Goal: Use online tool/utility: Utilize a website feature to perform a specific function

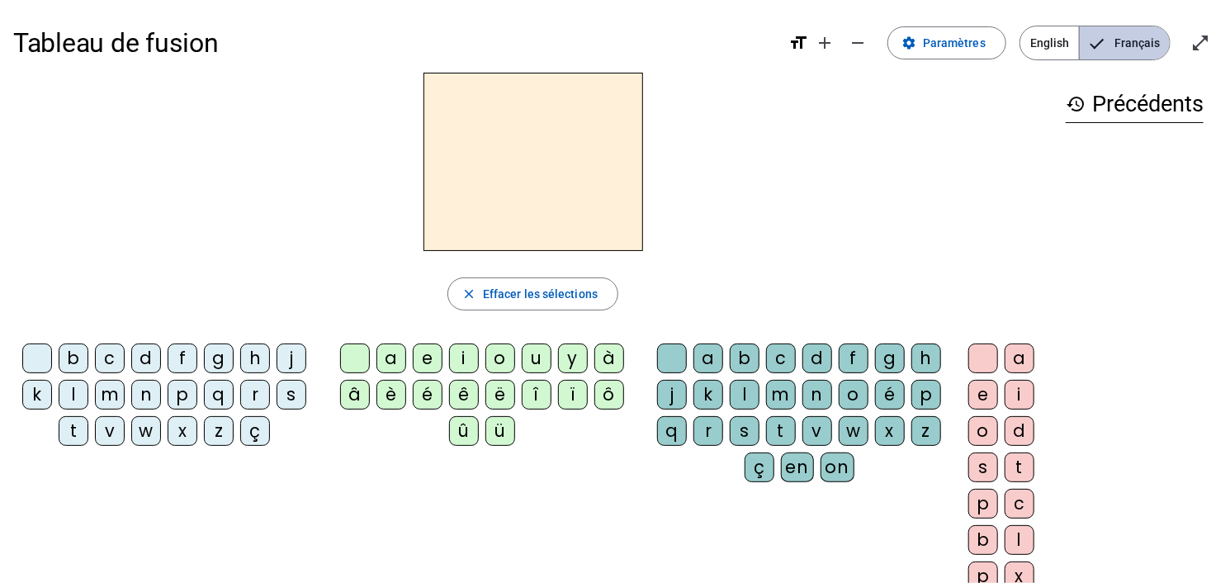
click at [1157, 51] on span "Français" at bounding box center [1125, 42] width 90 height 33
click at [536, 285] on span "Effacer les sélections" at bounding box center [540, 294] width 115 height 20
click at [474, 294] on mat-icon "close" at bounding box center [469, 293] width 15 height 15
click at [175, 394] on div "p" at bounding box center [183, 395] width 30 height 30
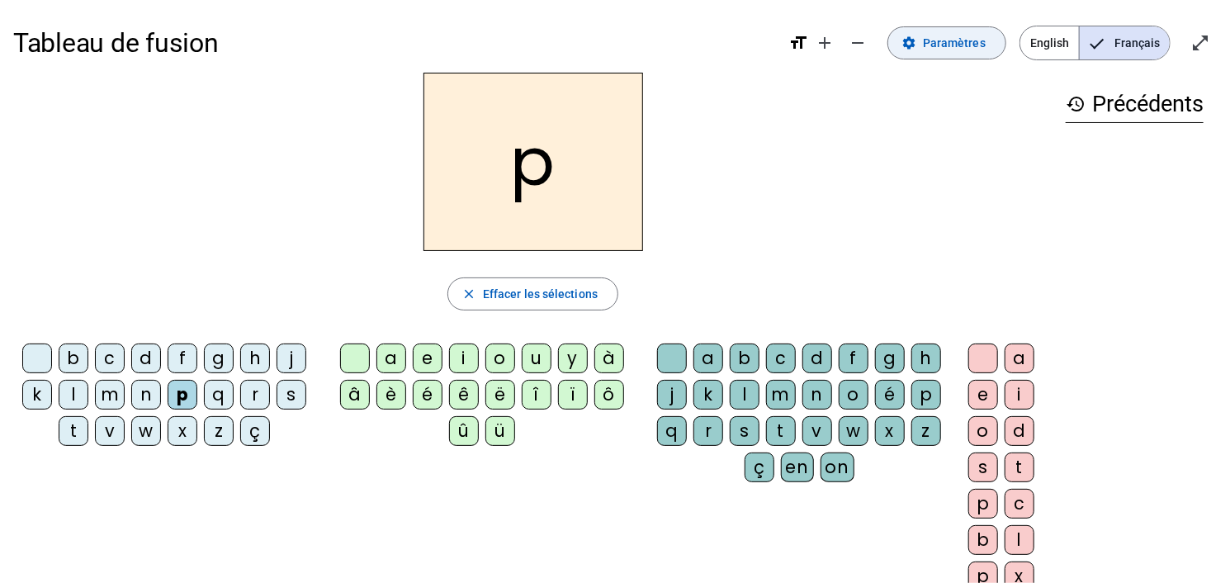
click at [958, 38] on span "Paramètres" at bounding box center [954, 43] width 63 height 20
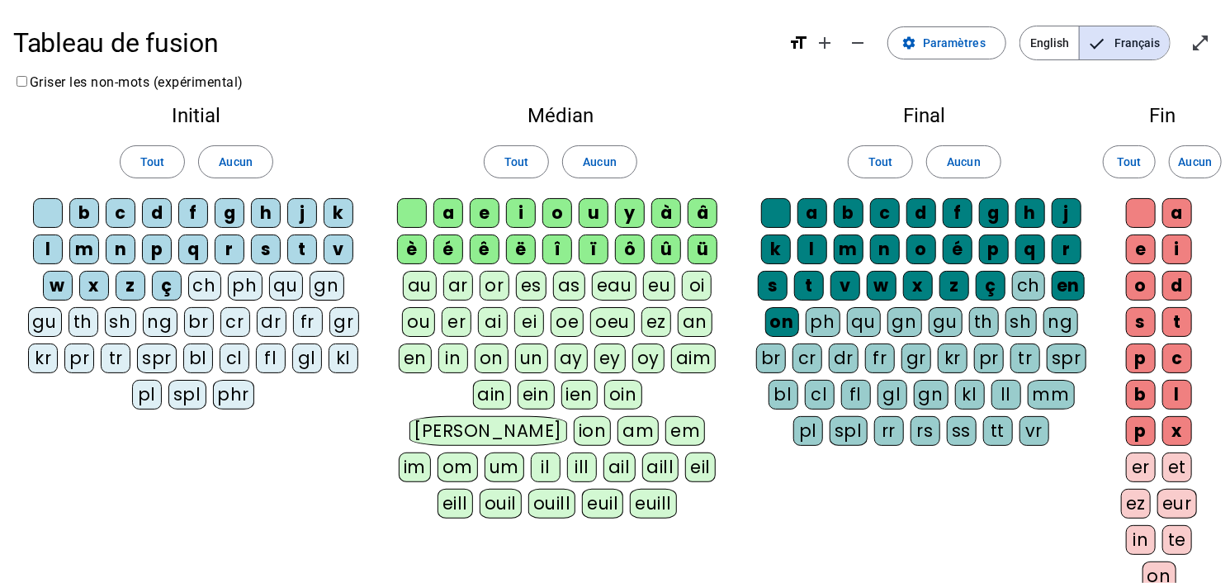
click at [152, 242] on div "p" at bounding box center [157, 249] width 30 height 30
click at [238, 159] on span "Aucun" at bounding box center [235, 162] width 33 height 20
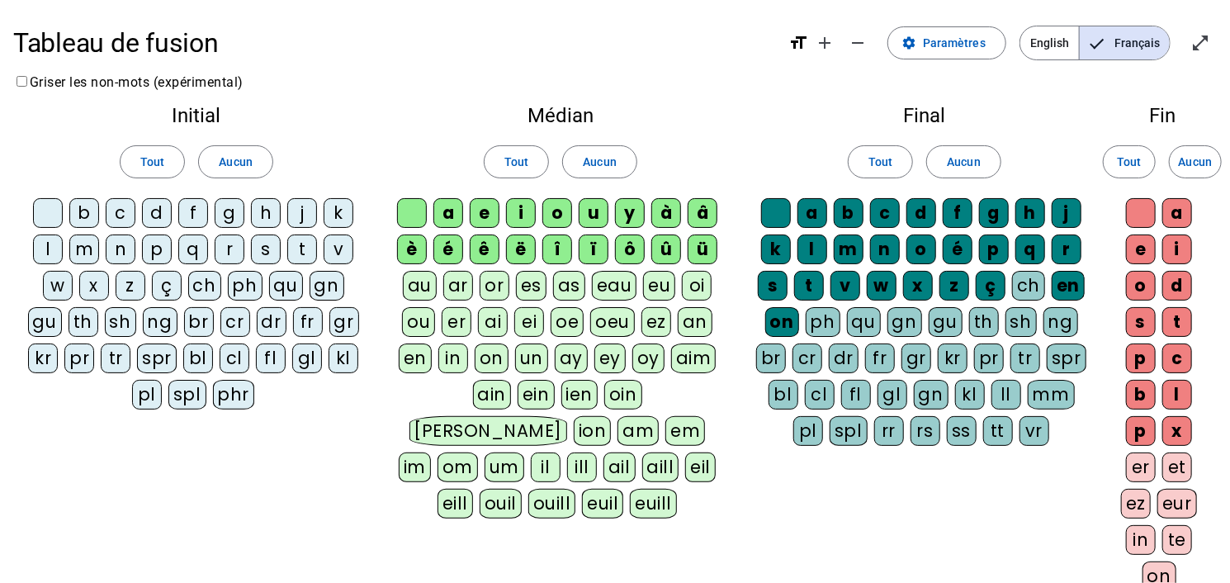
click at [161, 258] on div "p" at bounding box center [157, 249] width 30 height 30
click at [80, 205] on div "b" at bounding box center [84, 213] width 30 height 30
click at [272, 250] on div "s" at bounding box center [266, 249] width 30 height 30
click at [334, 252] on div "v" at bounding box center [339, 249] width 30 height 30
click at [48, 208] on div at bounding box center [48, 213] width 30 height 30
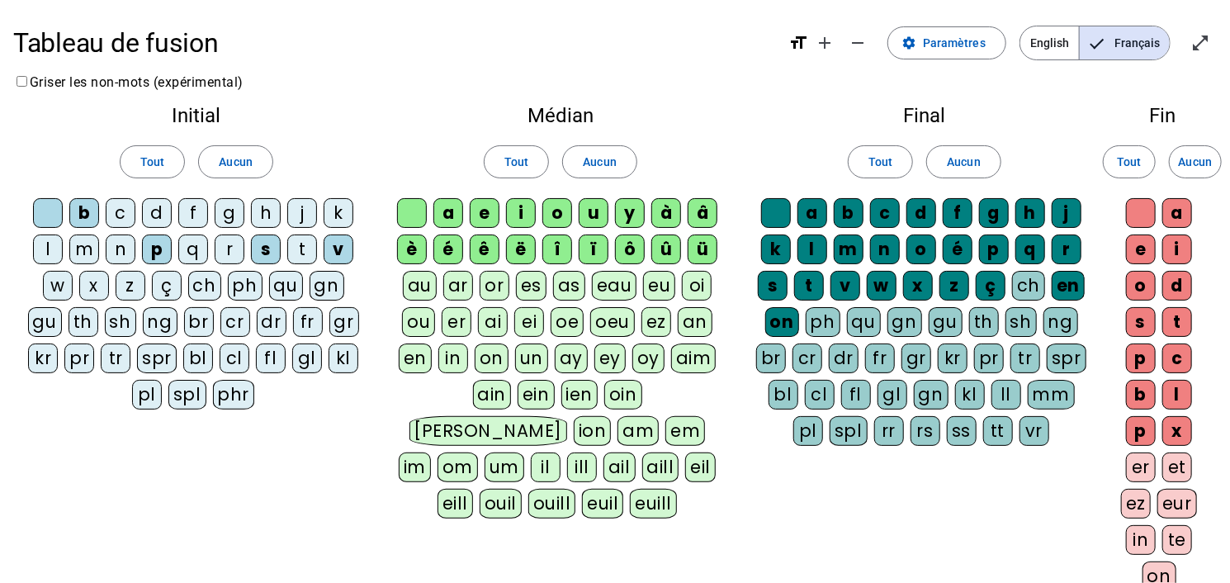
click at [613, 284] on div "eau" at bounding box center [614, 286] width 45 height 30
click at [608, 169] on span "Aucun" at bounding box center [599, 162] width 33 height 20
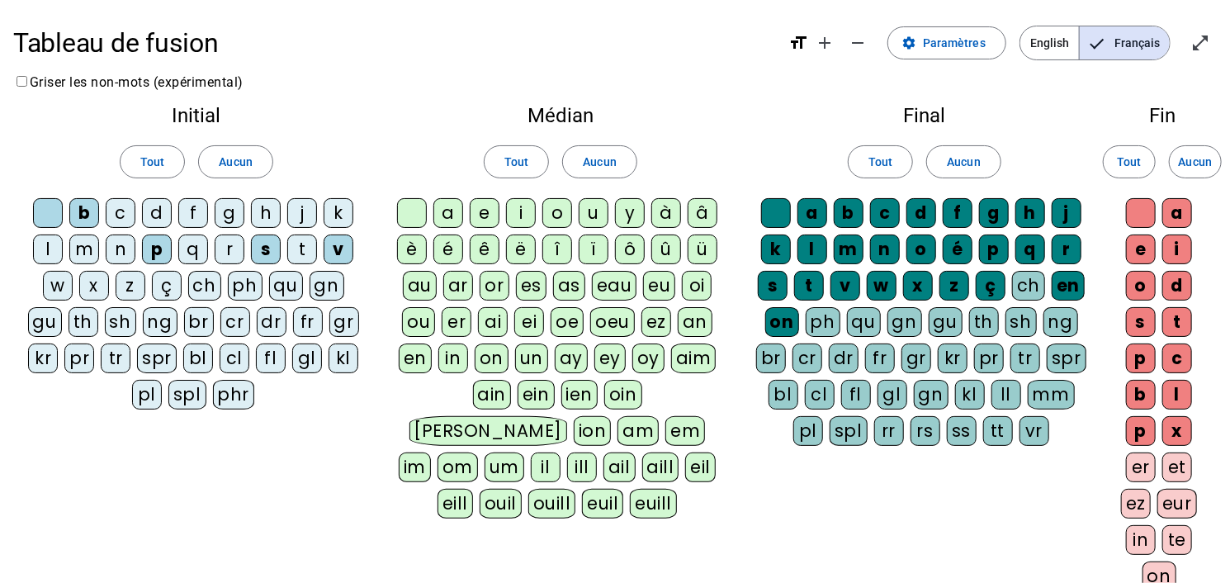
click at [622, 279] on div "eau" at bounding box center [614, 286] width 45 height 30
click at [415, 292] on div "au" at bounding box center [420, 286] width 34 height 30
click at [961, 169] on span "Aucun" at bounding box center [963, 162] width 33 height 20
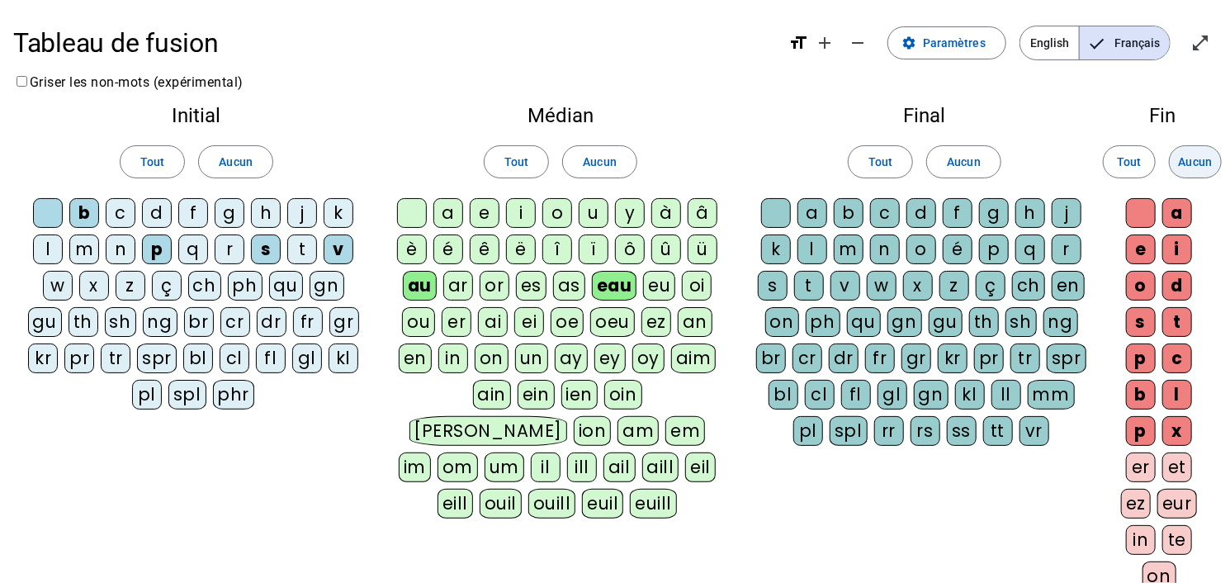
click at [1200, 161] on span "Aucun" at bounding box center [1195, 162] width 33 height 20
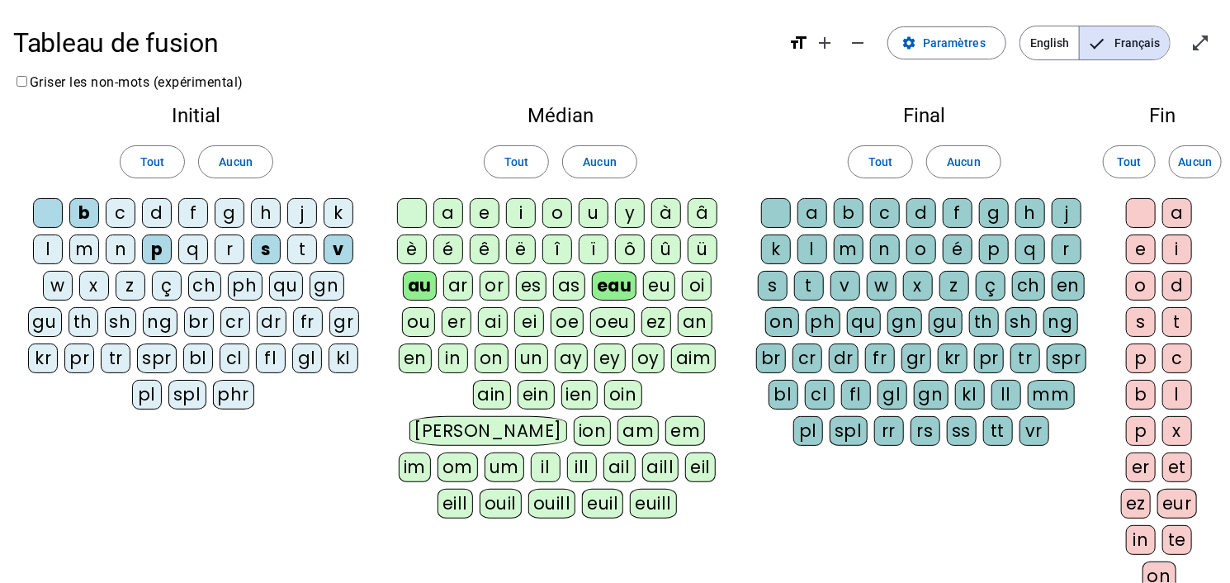
click at [923, 288] on div "x" at bounding box center [918, 286] width 30 height 30
click at [292, 251] on div "t" at bounding box center [302, 249] width 30 height 30
click at [88, 247] on div "m" at bounding box center [84, 249] width 30 height 30
click at [187, 210] on div "f" at bounding box center [193, 213] width 30 height 30
click at [956, 215] on div "f" at bounding box center [958, 213] width 30 height 30
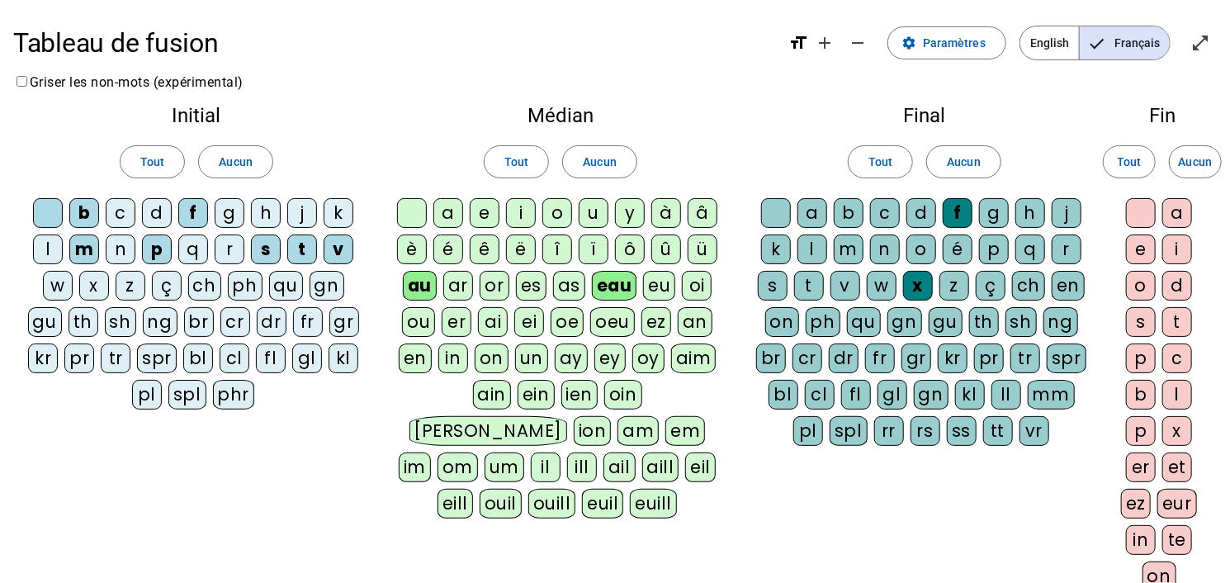
click at [960, 212] on div "f" at bounding box center [958, 213] width 30 height 30
click at [267, 213] on div "h" at bounding box center [266, 213] width 30 height 30
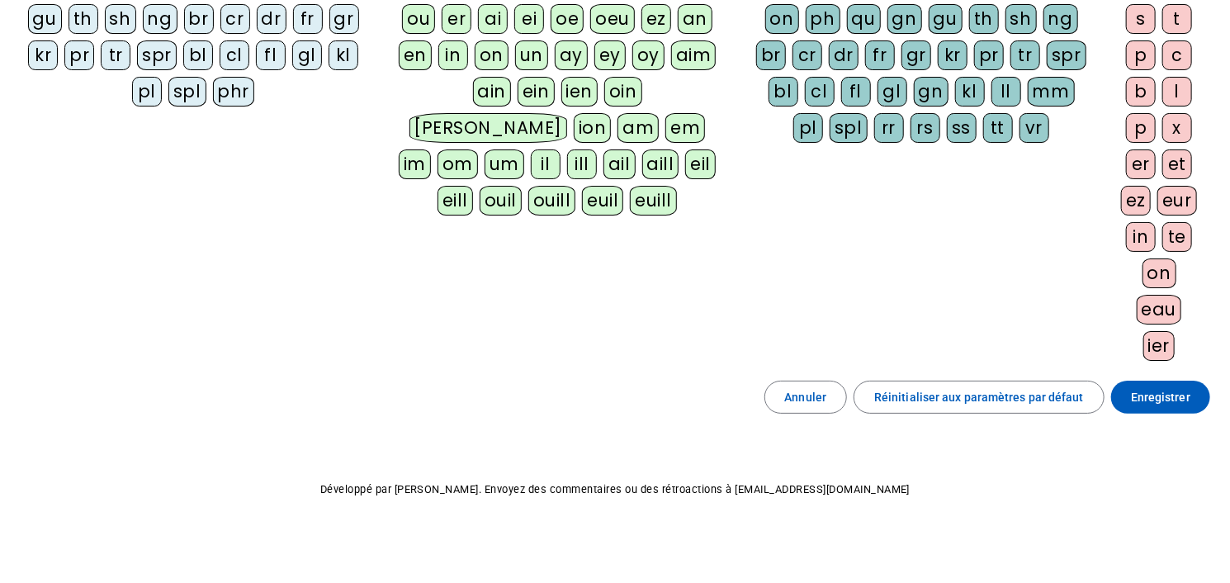
scroll to position [302, 0]
click at [1171, 393] on span "Enregistrer" at bounding box center [1160, 398] width 59 height 20
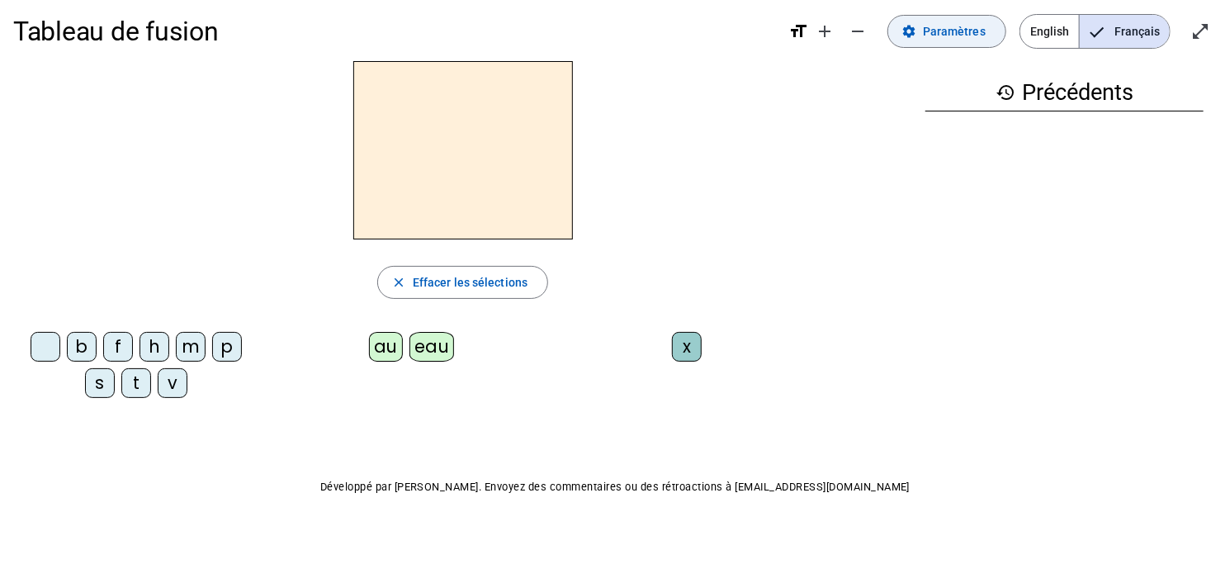
click at [944, 32] on span "Paramètres" at bounding box center [954, 31] width 63 height 20
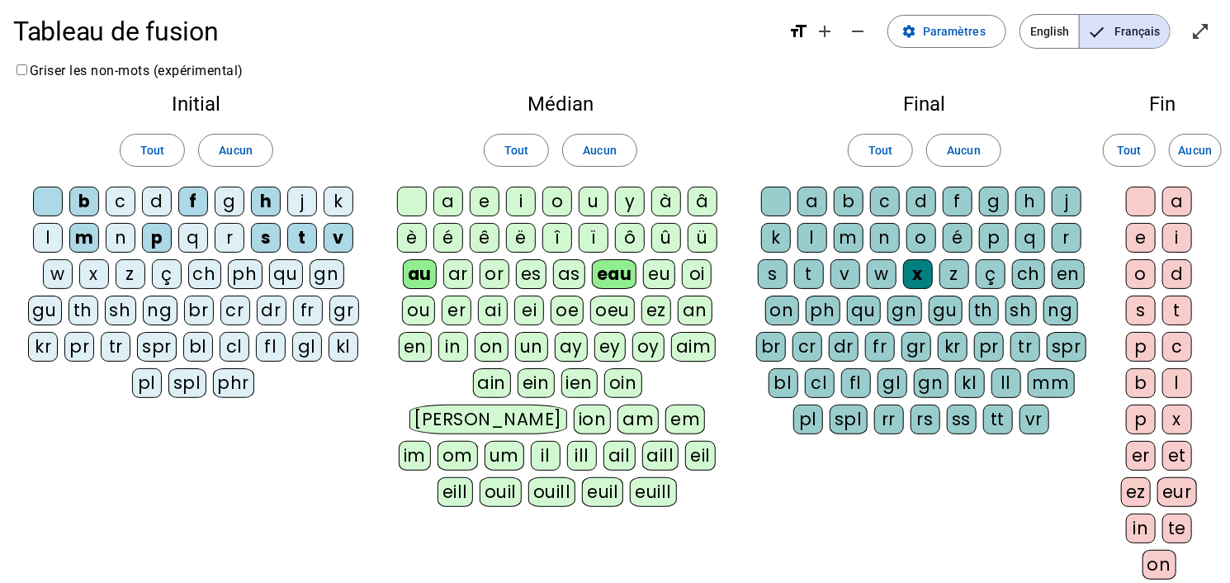
click at [807, 275] on div "t" at bounding box center [809, 274] width 30 height 30
click at [957, 159] on span "Aucun" at bounding box center [963, 150] width 33 height 20
click at [915, 273] on div "x" at bounding box center [918, 274] width 30 height 30
click at [815, 272] on div "t" at bounding box center [809, 274] width 30 height 30
click at [776, 197] on div at bounding box center [776, 202] width 30 height 30
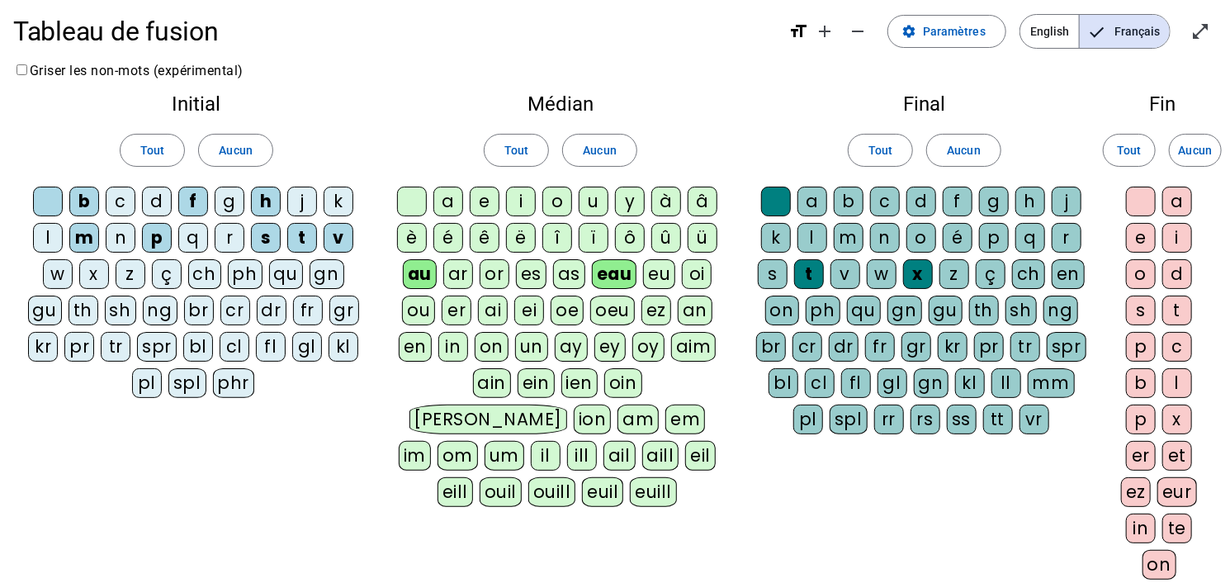
scroll to position [303, 0]
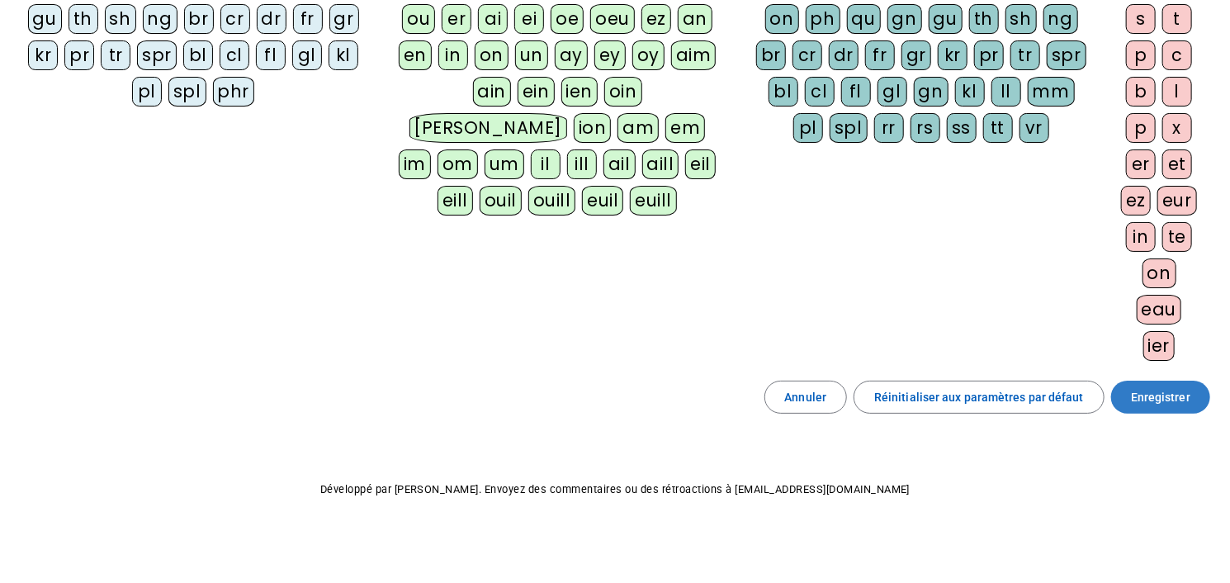
click at [1174, 391] on span "Enregistrer" at bounding box center [1160, 397] width 59 height 20
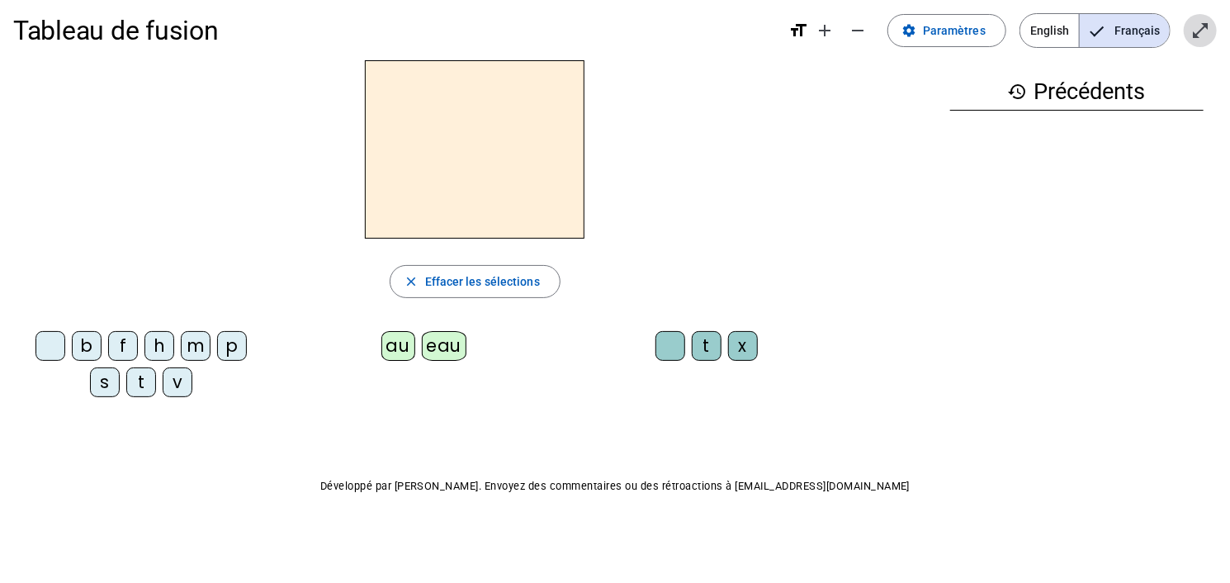
click at [1196, 31] on mat-icon "open_in_full" at bounding box center [1200, 31] width 20 height 20
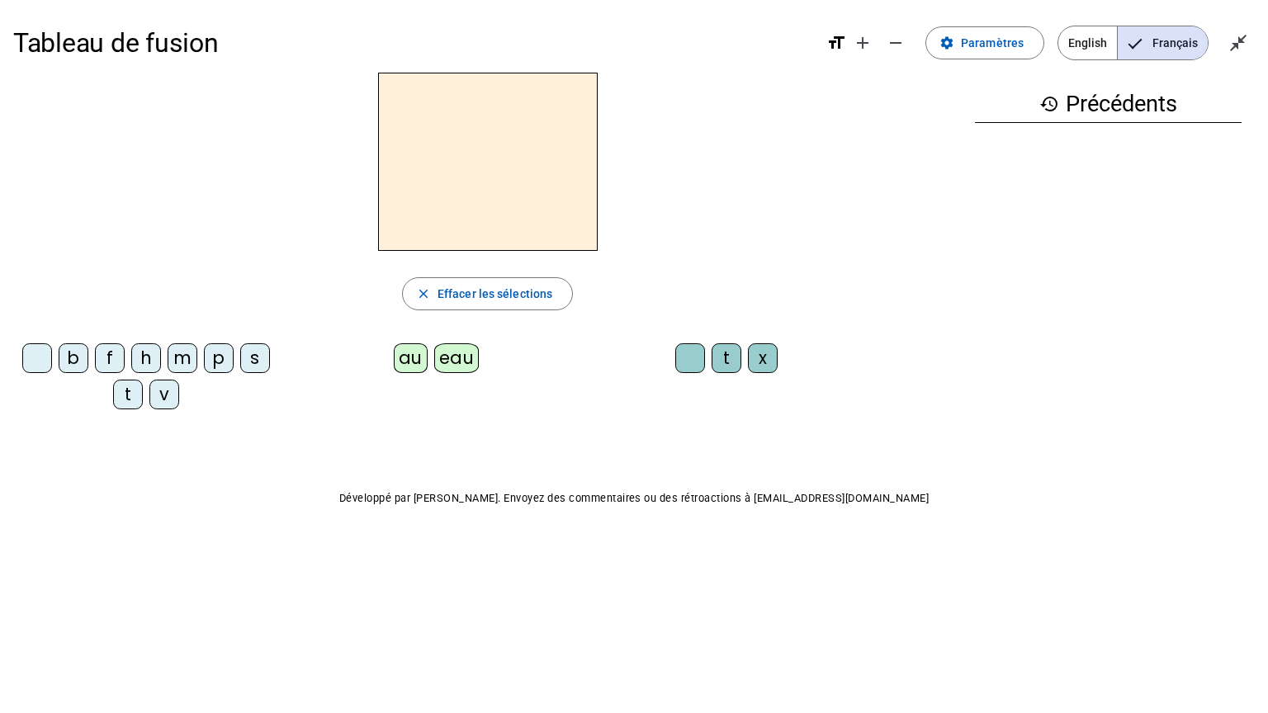
click at [219, 357] on div "p" at bounding box center [219, 358] width 30 height 30
click at [456, 366] on div "eau" at bounding box center [456, 358] width 45 height 30
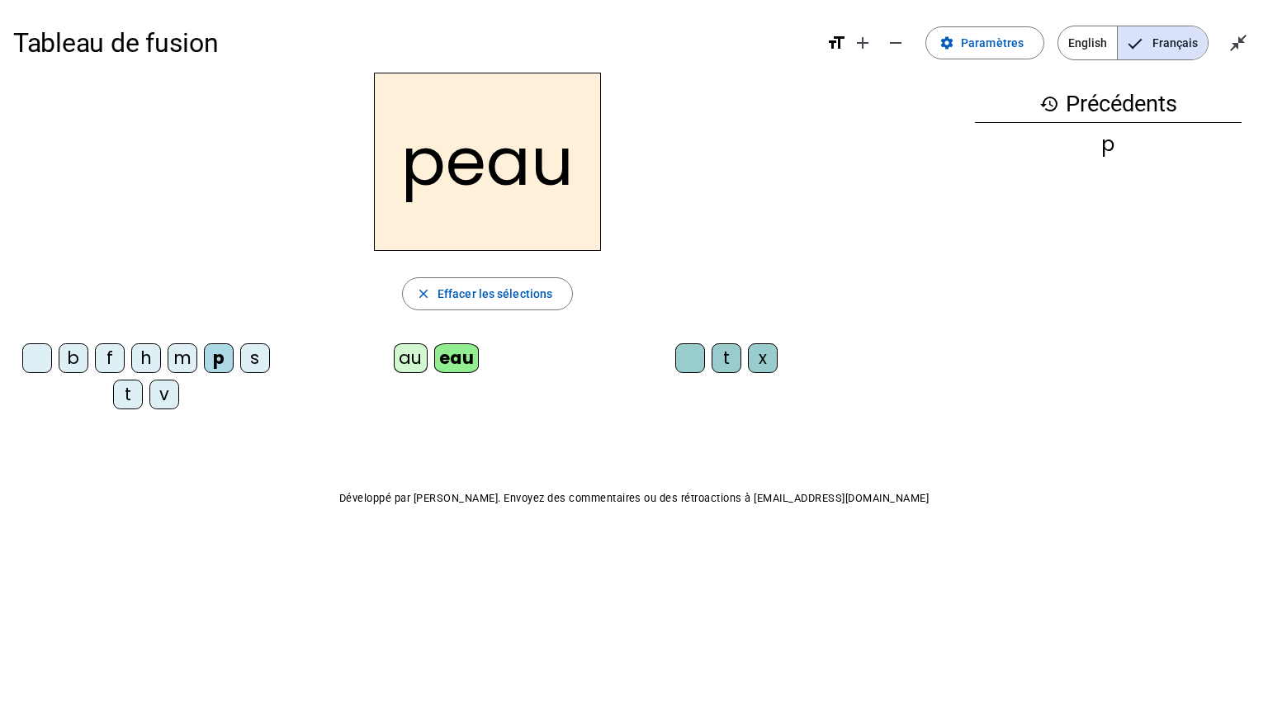
click at [81, 362] on div "b" at bounding box center [74, 358] width 30 height 30
click at [251, 360] on div "s" at bounding box center [255, 358] width 30 height 30
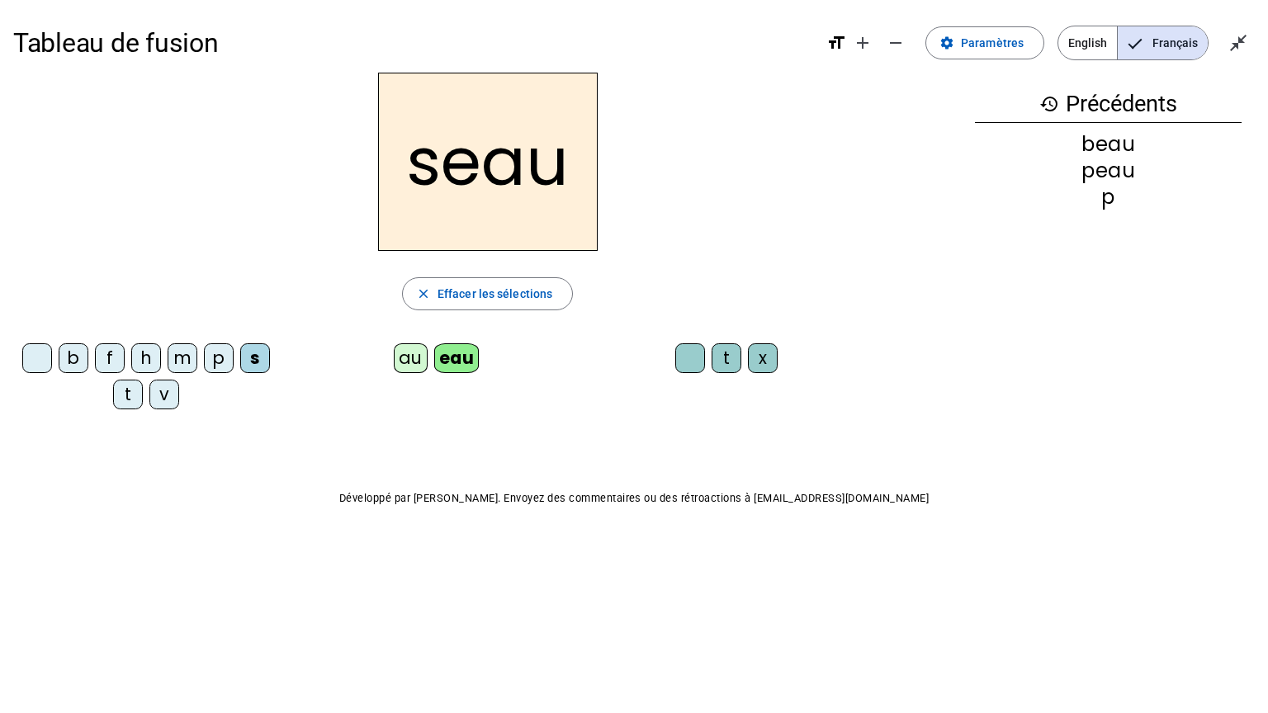
click at [167, 399] on div "v" at bounding box center [164, 395] width 30 height 30
click at [36, 356] on div at bounding box center [37, 358] width 30 height 30
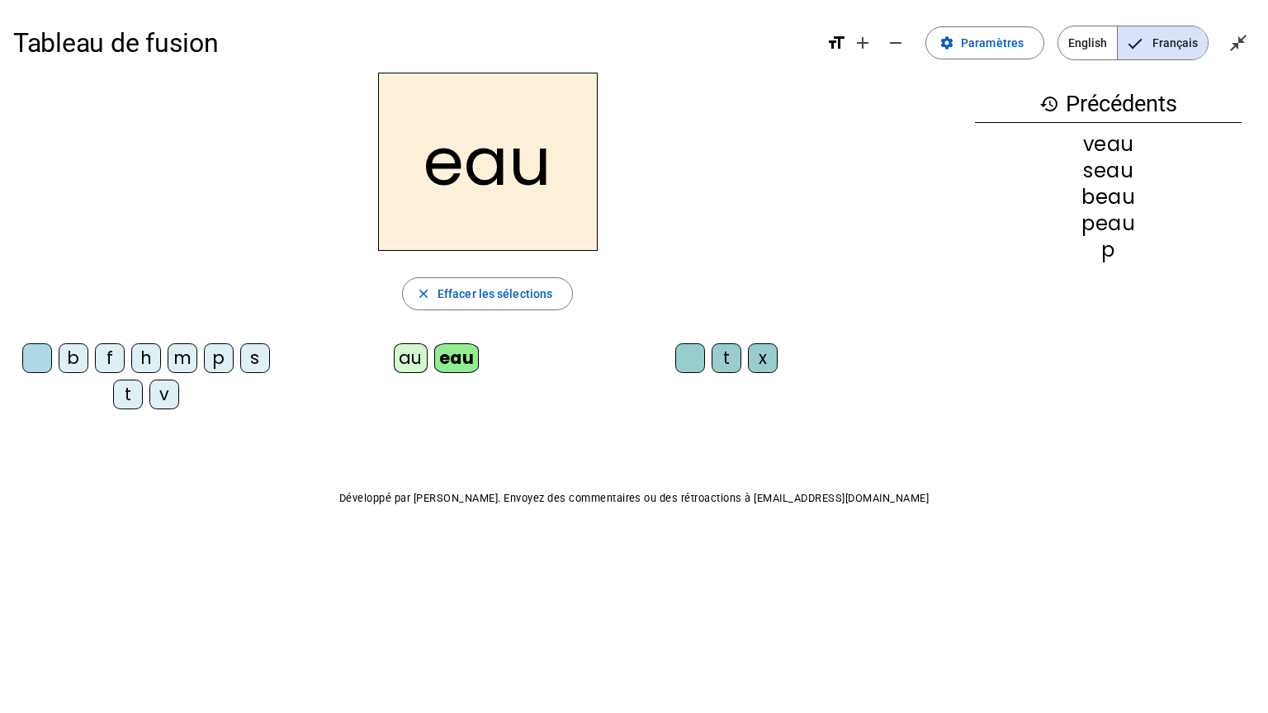
click at [412, 362] on div "au" at bounding box center [411, 358] width 34 height 30
click at [764, 366] on div "x" at bounding box center [763, 358] width 30 height 30
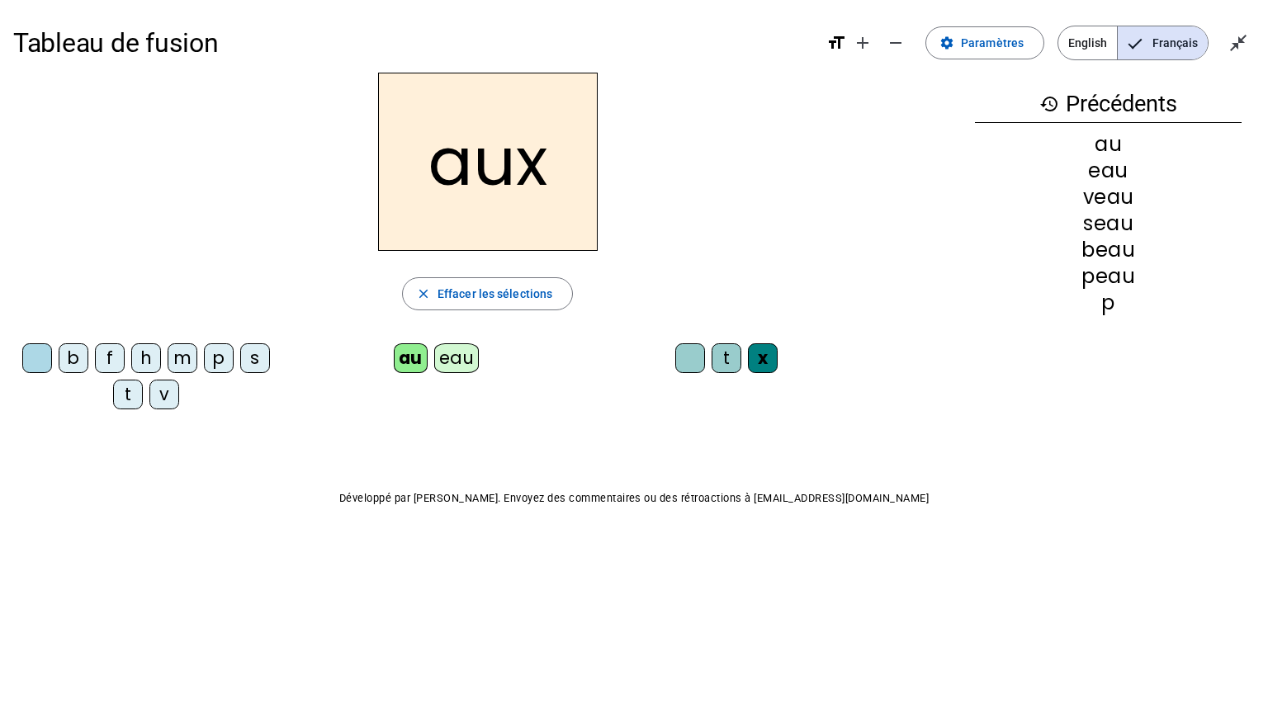
click at [125, 390] on div "t" at bounding box center [128, 395] width 30 height 30
click at [178, 359] on div "m" at bounding box center [183, 358] width 30 height 30
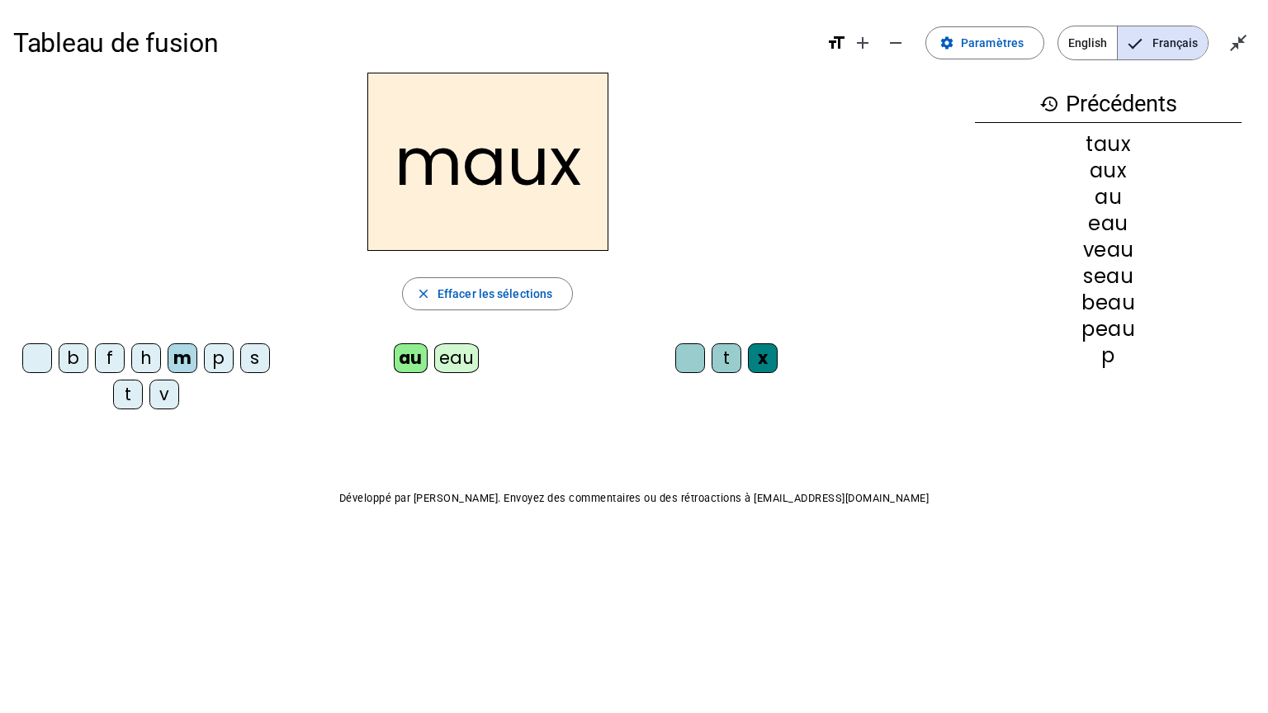
click at [106, 355] on div "f" at bounding box center [110, 358] width 30 height 30
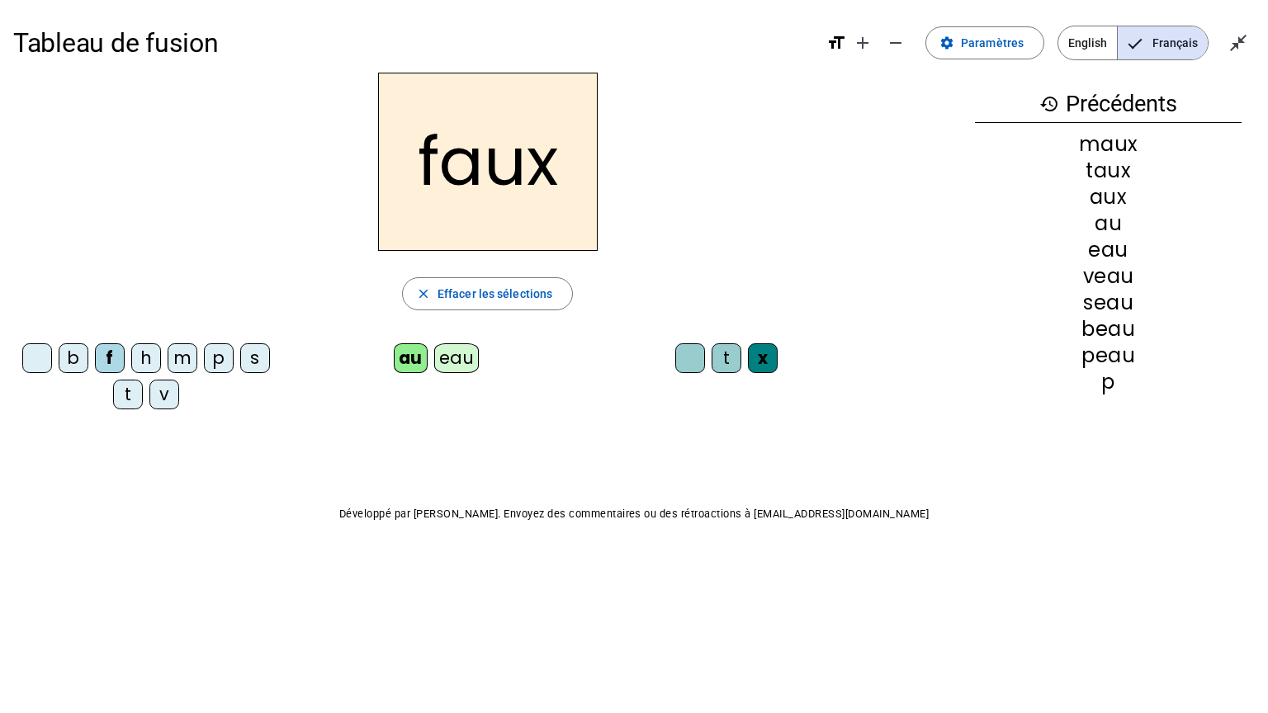
click at [732, 365] on div "t" at bounding box center [727, 358] width 30 height 30
click at [148, 347] on div "h" at bounding box center [146, 358] width 30 height 30
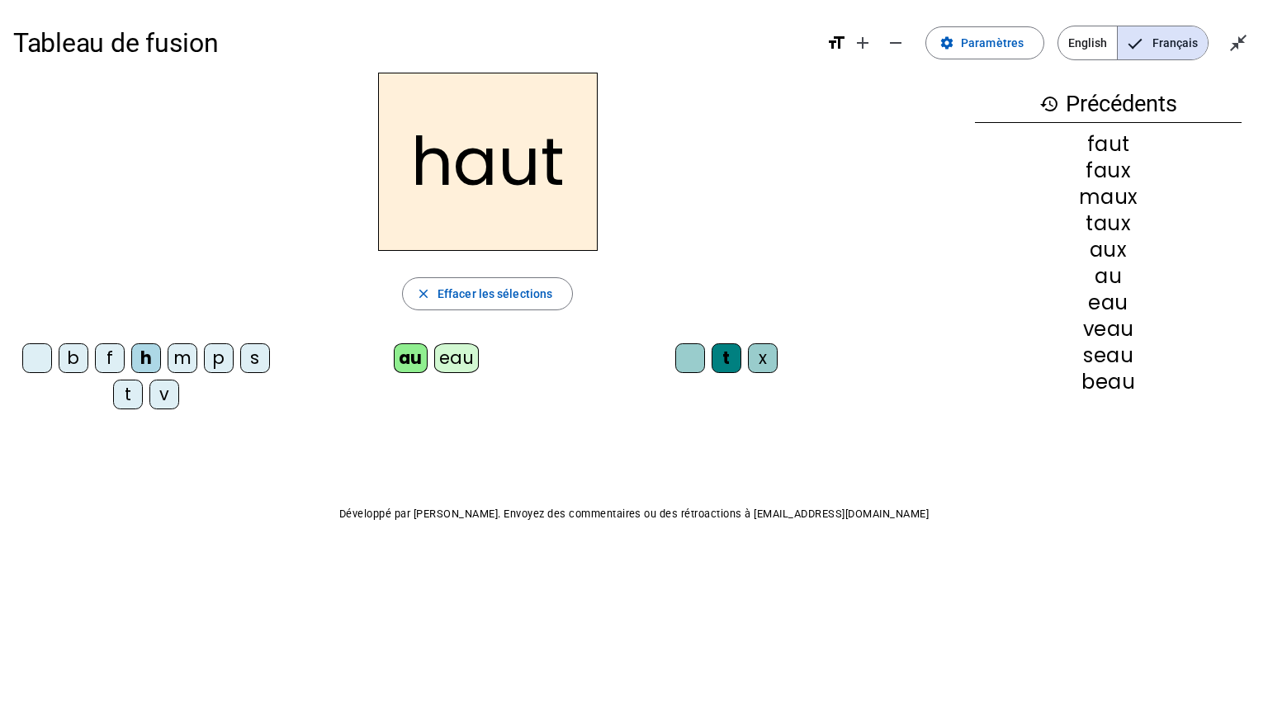
click at [167, 399] on div "v" at bounding box center [164, 395] width 30 height 30
click at [1232, 48] on mat-icon "close_fullscreen" at bounding box center [1238, 43] width 20 height 20
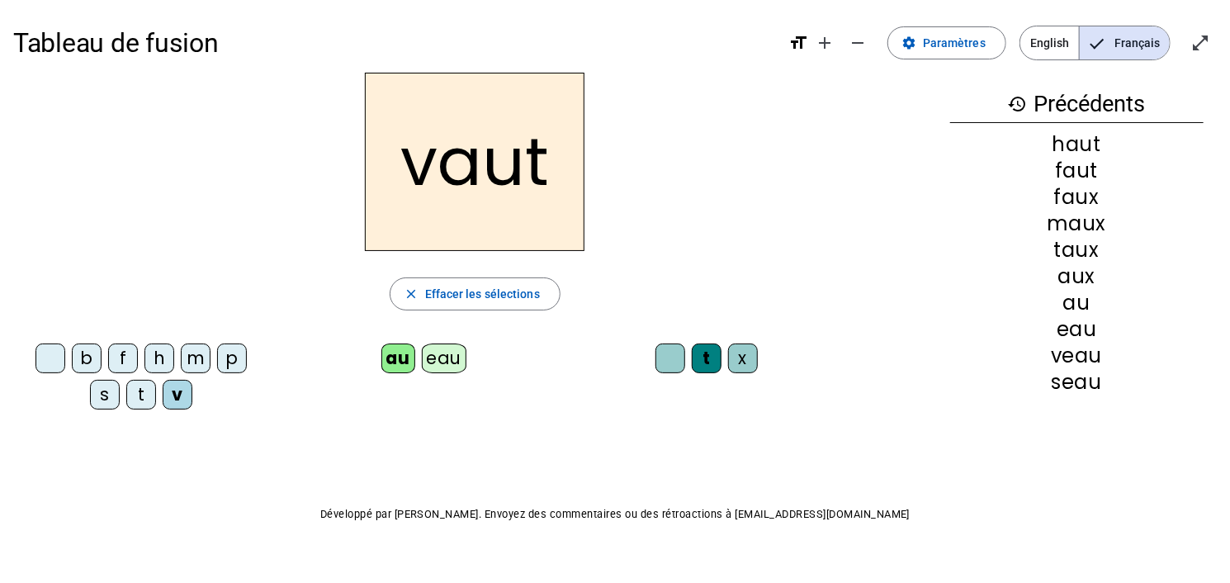
click at [1014, 104] on mat-icon "history" at bounding box center [1018, 104] width 20 height 20
click at [233, 355] on div "p" at bounding box center [232, 358] width 30 height 30
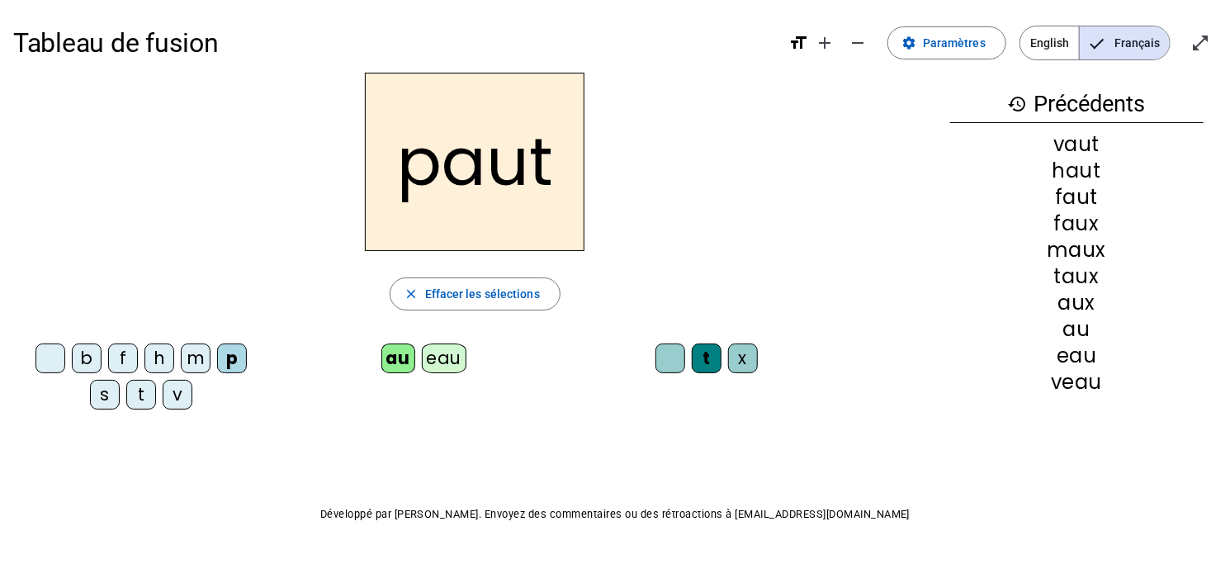
click at [446, 362] on div "eau" at bounding box center [444, 358] width 45 height 30
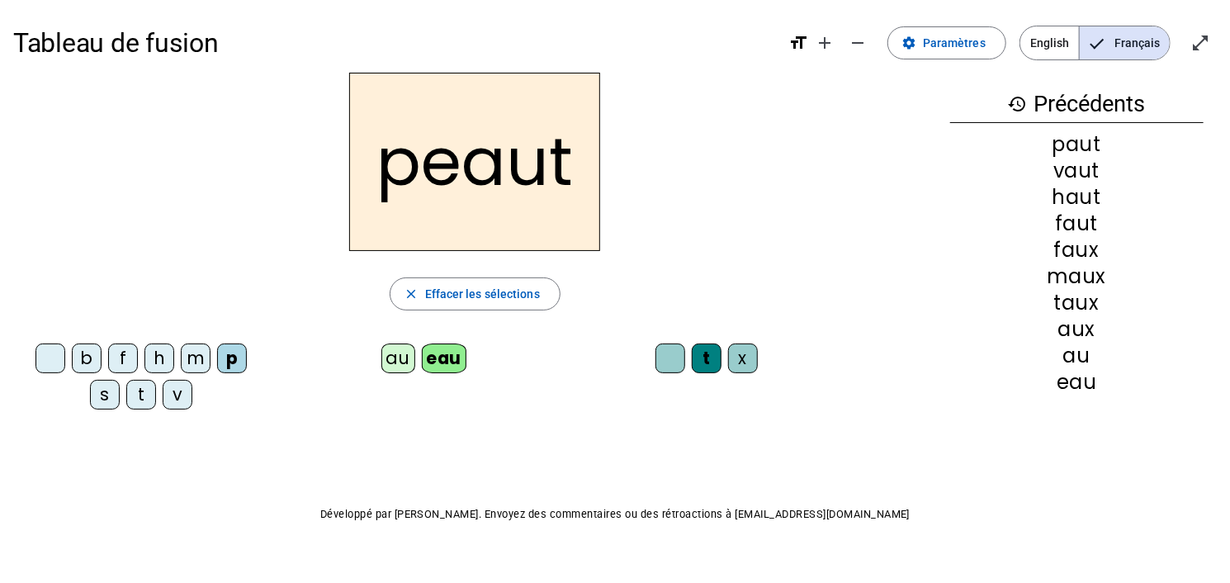
click at [710, 367] on div "t" at bounding box center [707, 358] width 30 height 30
click at [491, 285] on span "Effacer les sélections" at bounding box center [482, 294] width 115 height 20
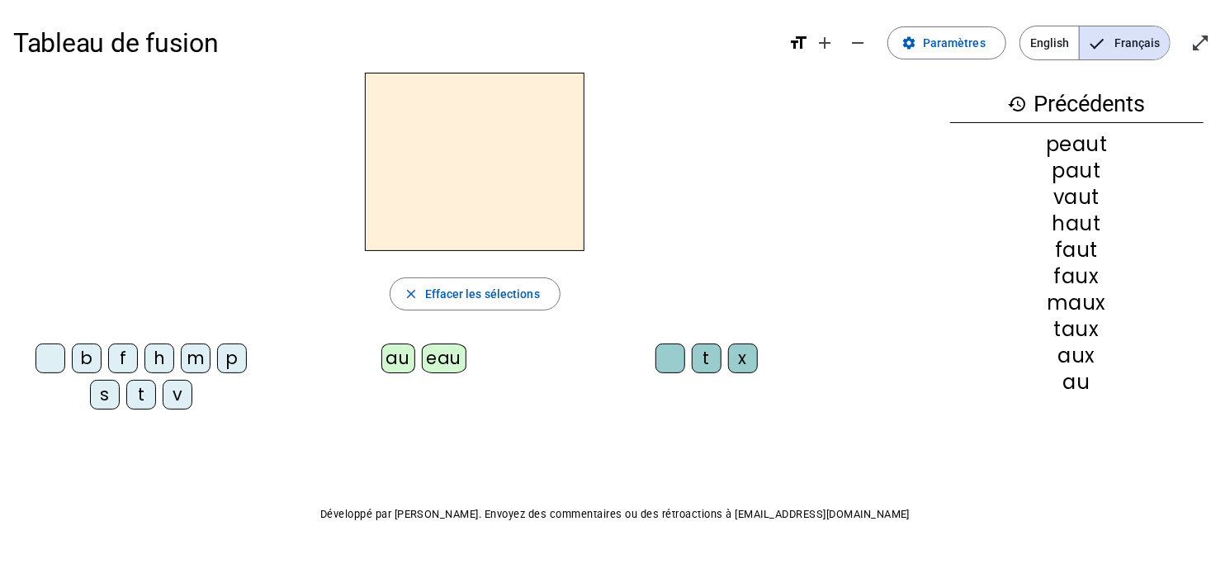
click at [236, 358] on div "p" at bounding box center [232, 358] width 30 height 30
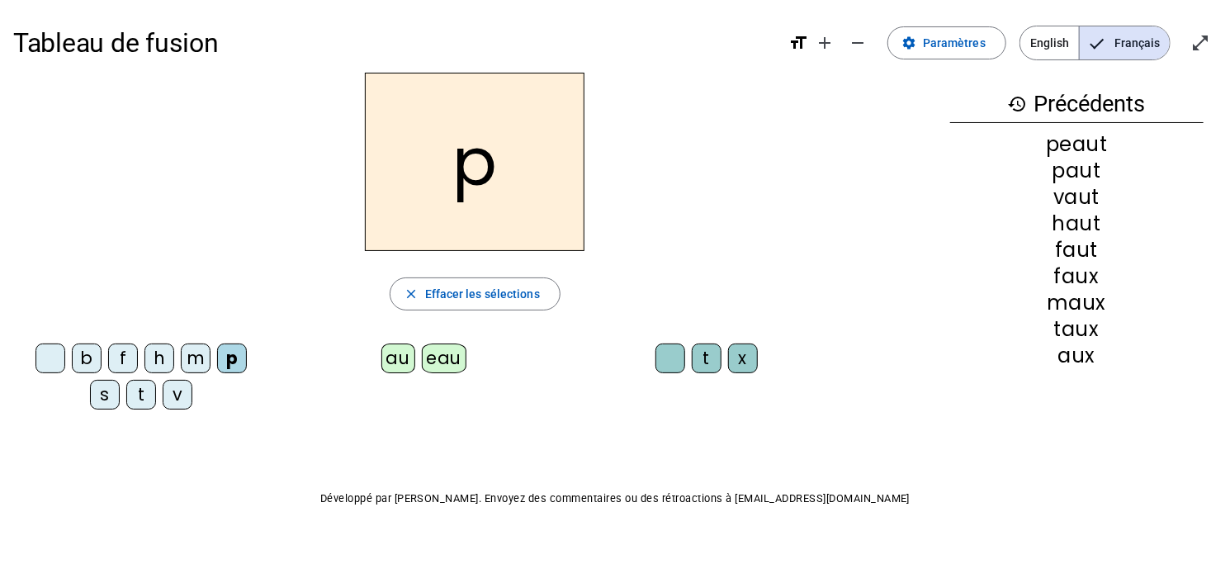
click at [442, 362] on div "eau" at bounding box center [444, 358] width 45 height 30
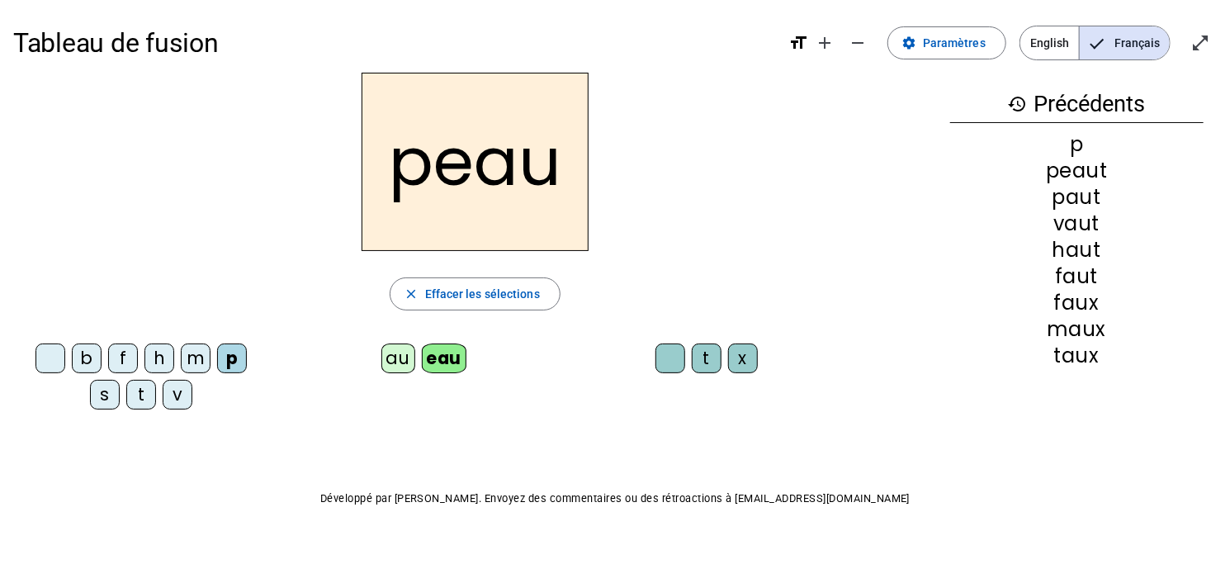
click at [81, 360] on div "b" at bounding box center [87, 358] width 30 height 30
click at [102, 392] on div "s" at bounding box center [105, 395] width 30 height 30
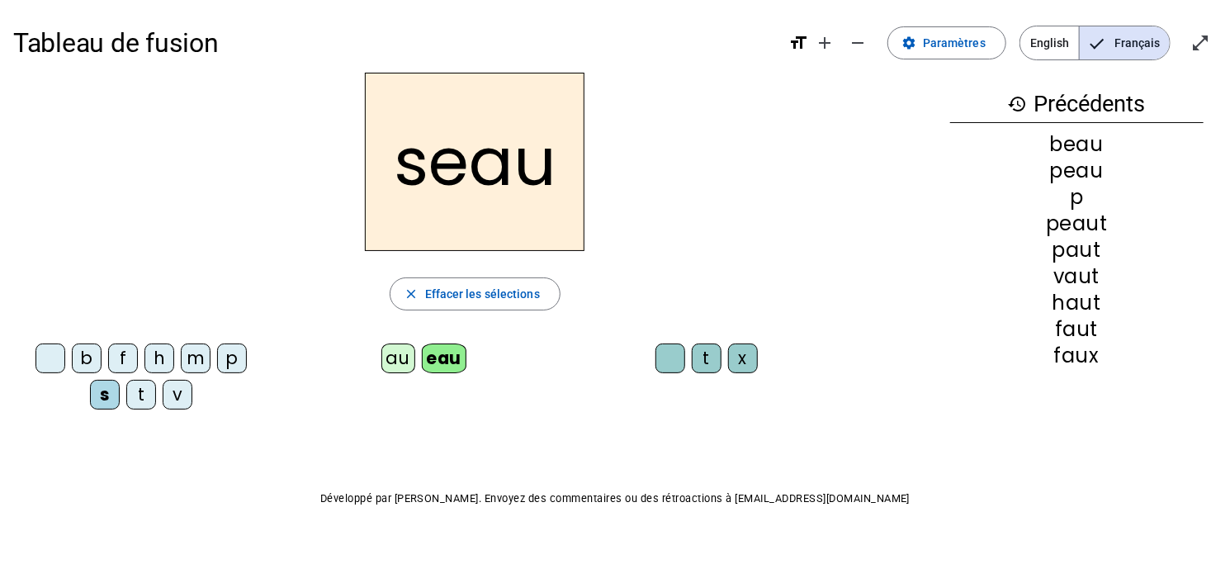
click at [176, 387] on div "v" at bounding box center [178, 395] width 30 height 30
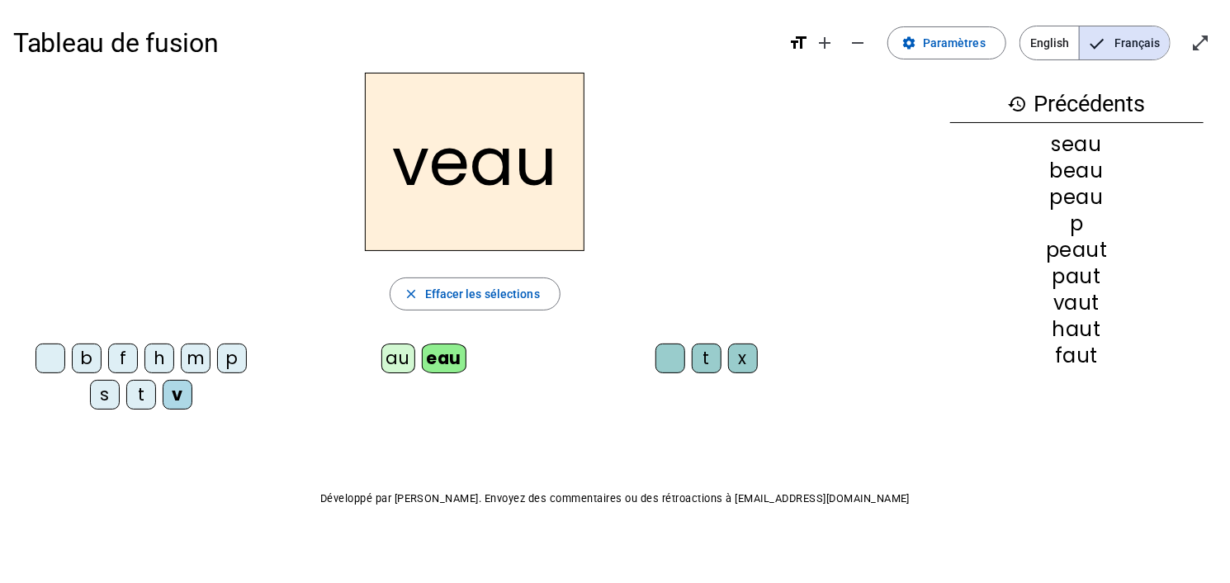
click at [46, 376] on letter-bubble at bounding box center [54, 361] width 36 height 36
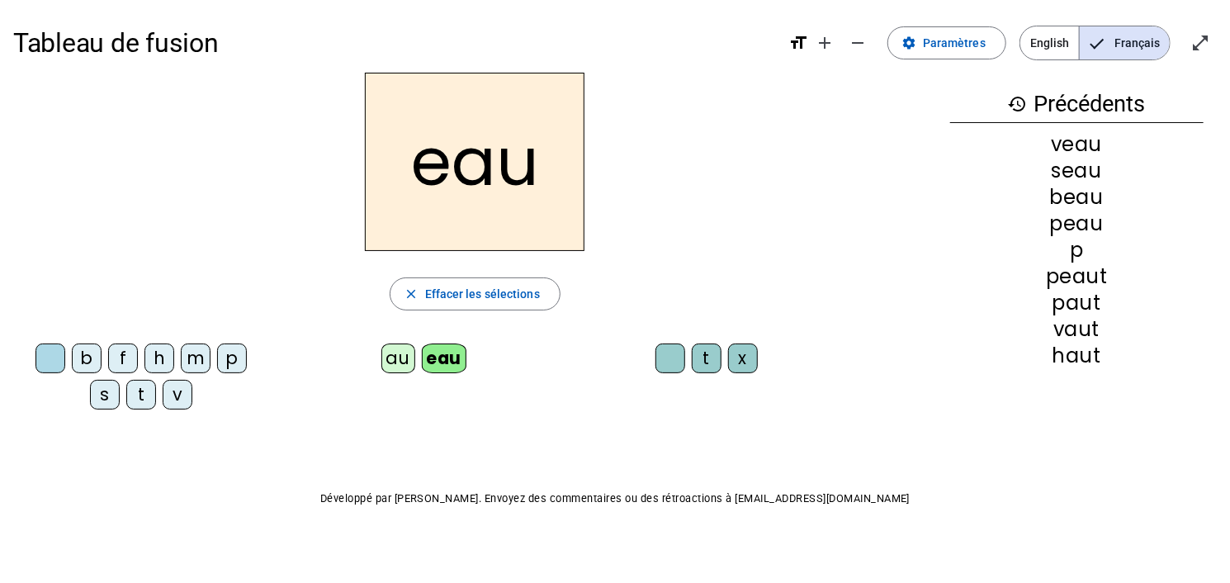
click at [390, 367] on div "au" at bounding box center [398, 358] width 34 height 30
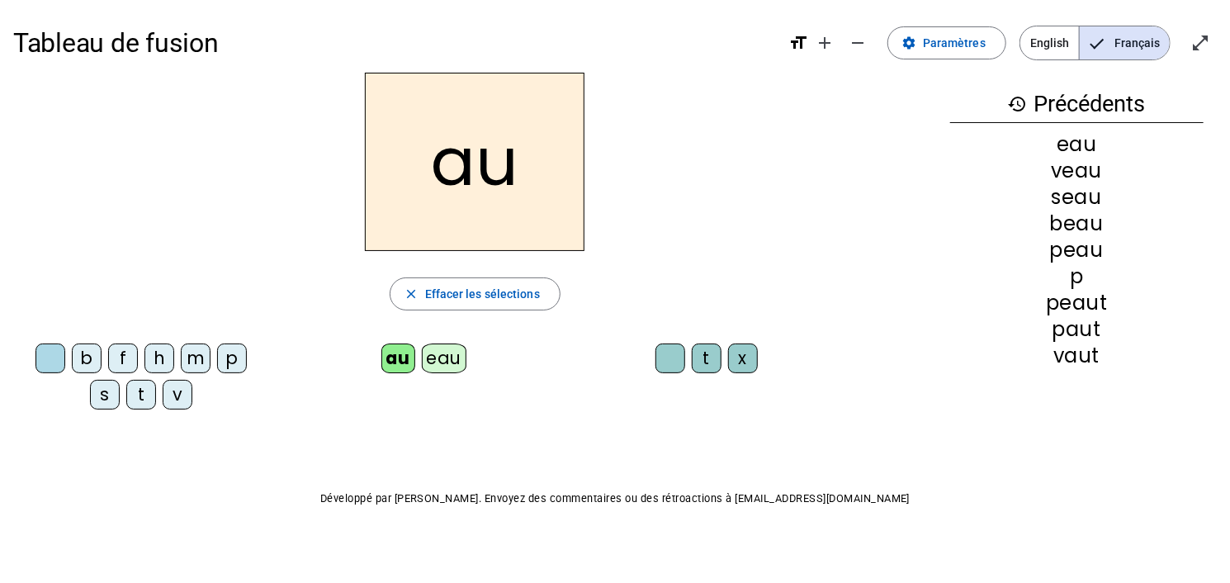
click at [742, 363] on div "x" at bounding box center [743, 358] width 30 height 30
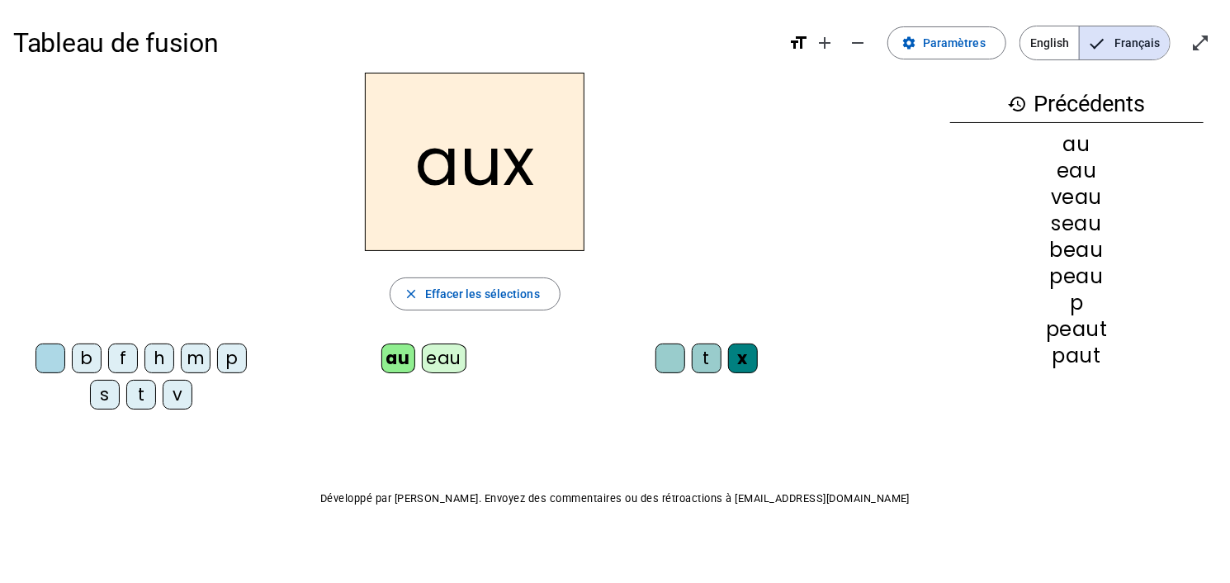
click at [141, 396] on div "t" at bounding box center [141, 395] width 30 height 30
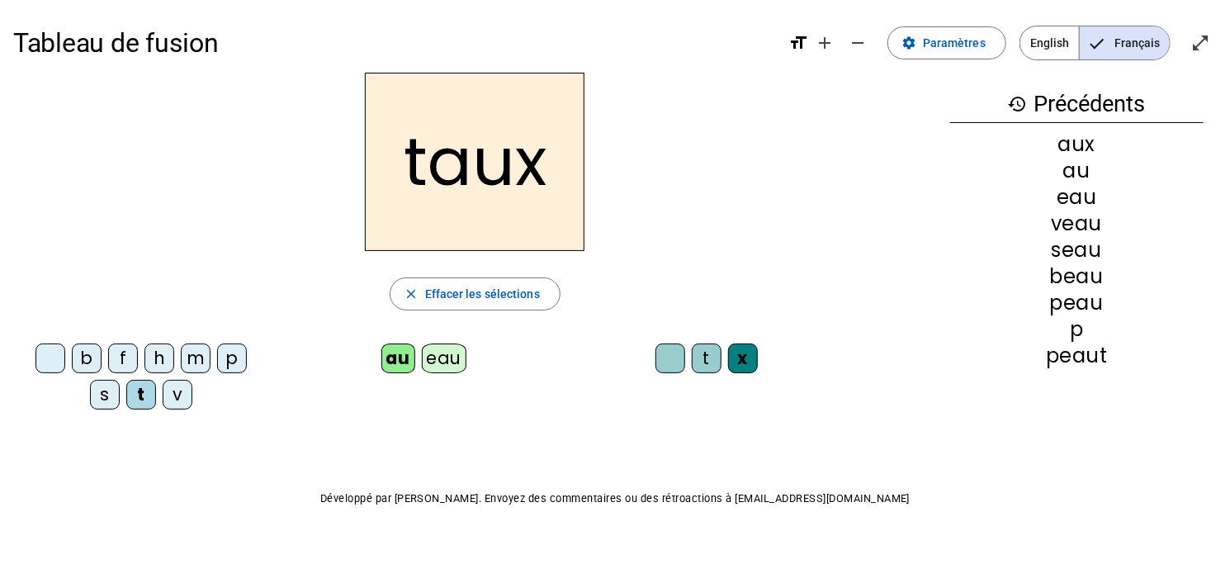
click at [192, 362] on div "m" at bounding box center [196, 358] width 30 height 30
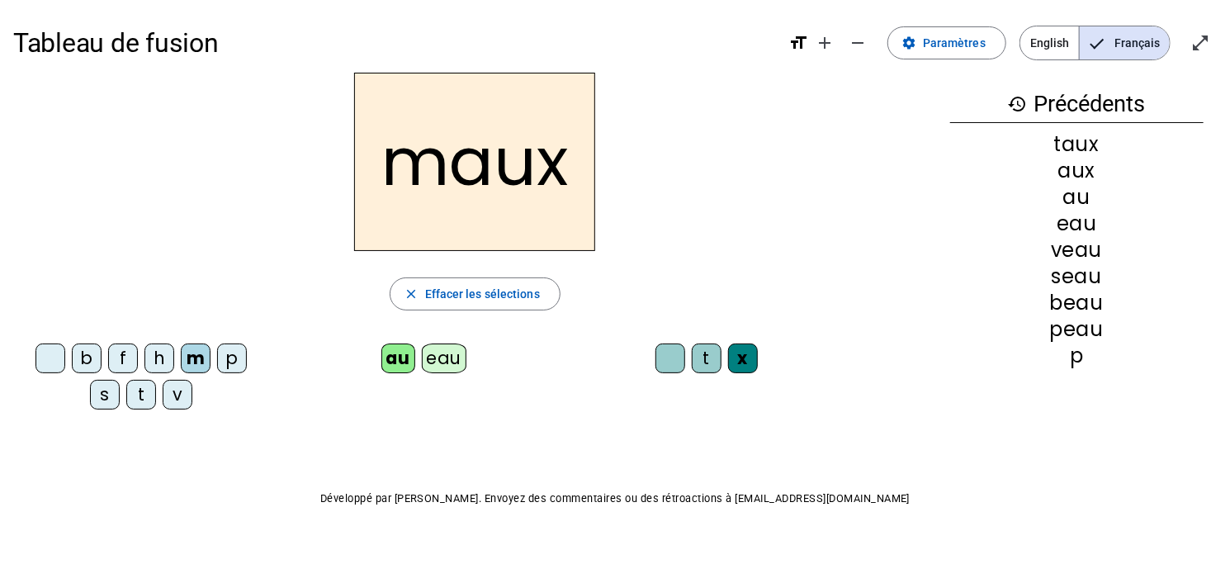
click at [125, 360] on div "f" at bounding box center [123, 358] width 30 height 30
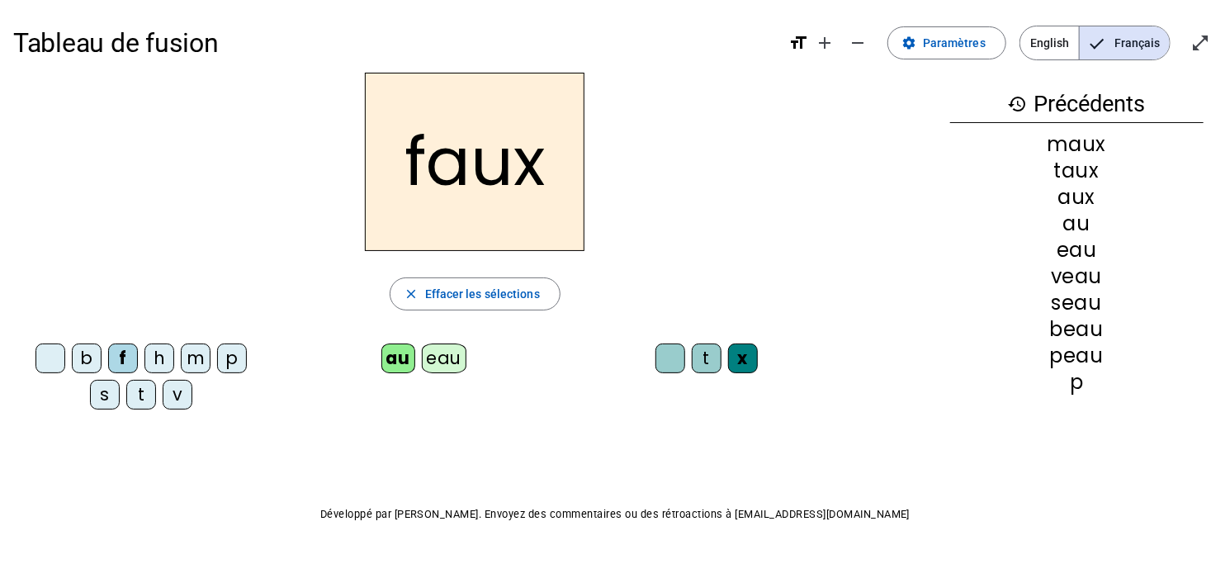
click at [697, 364] on div "t" at bounding box center [707, 358] width 30 height 30
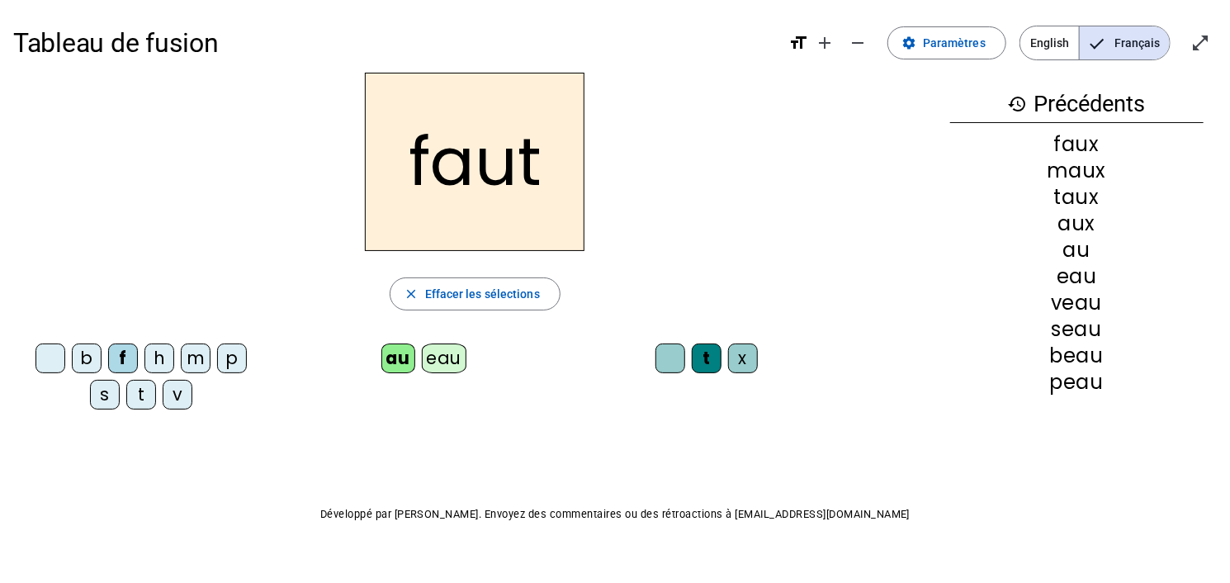
click at [158, 361] on div "h" at bounding box center [159, 358] width 30 height 30
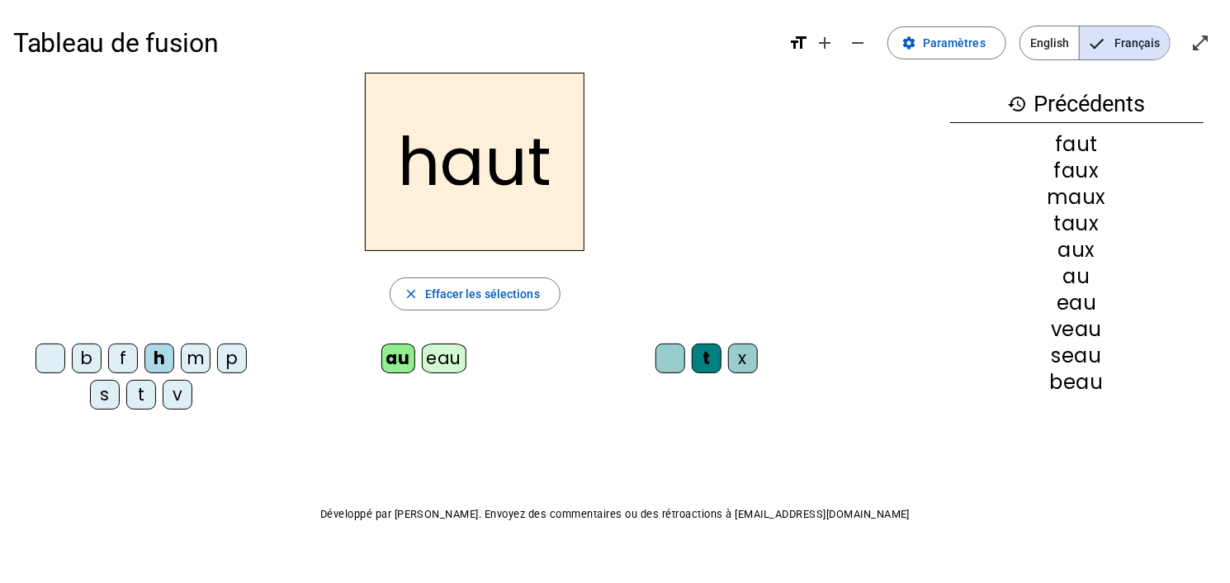
click at [174, 399] on div "v" at bounding box center [178, 395] width 30 height 30
